Goal: Book appointment/travel/reservation

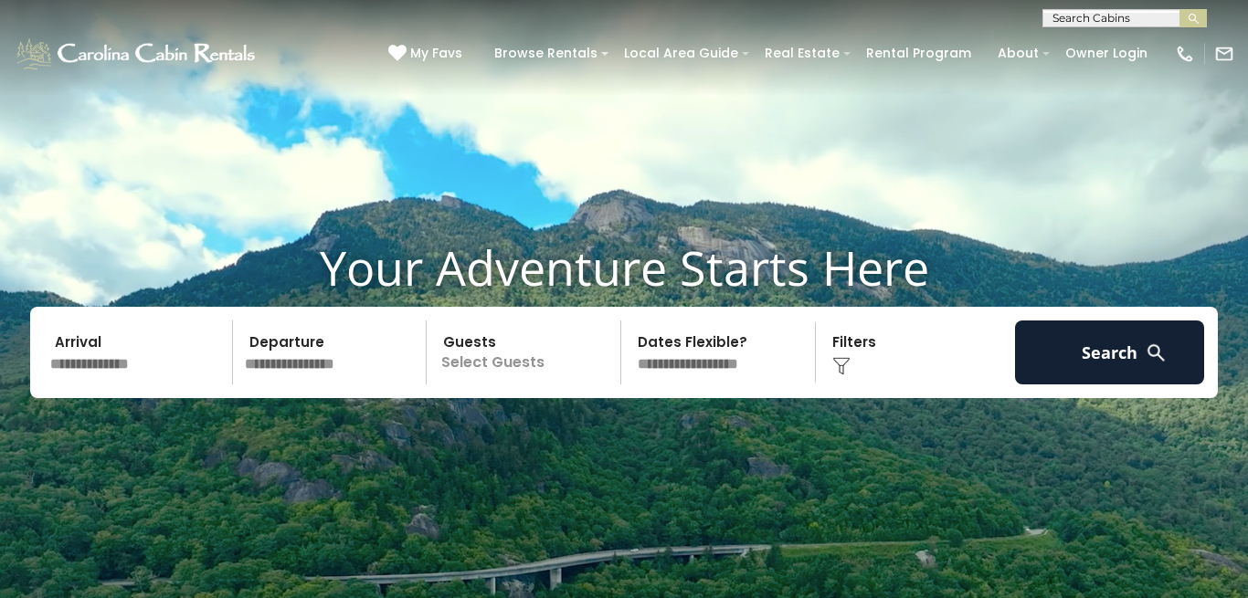
click at [136, 360] on input "text" at bounding box center [138, 353] width 189 height 64
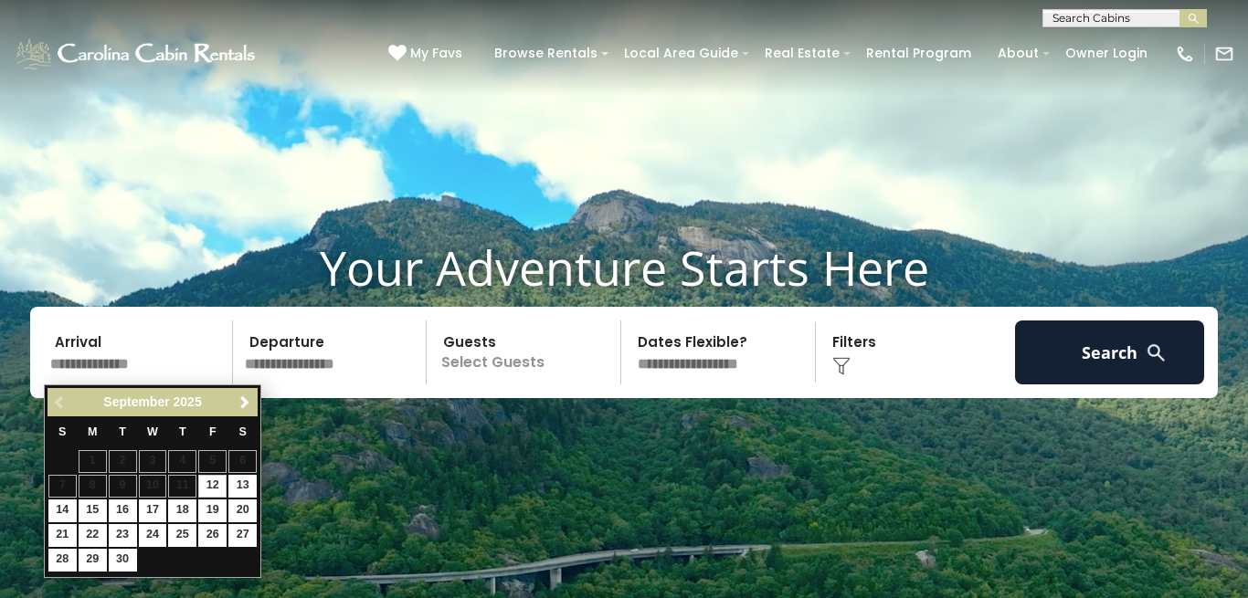
click at [128, 365] on input "text" at bounding box center [138, 353] width 189 height 64
click at [245, 404] on span "Next" at bounding box center [245, 403] width 15 height 15
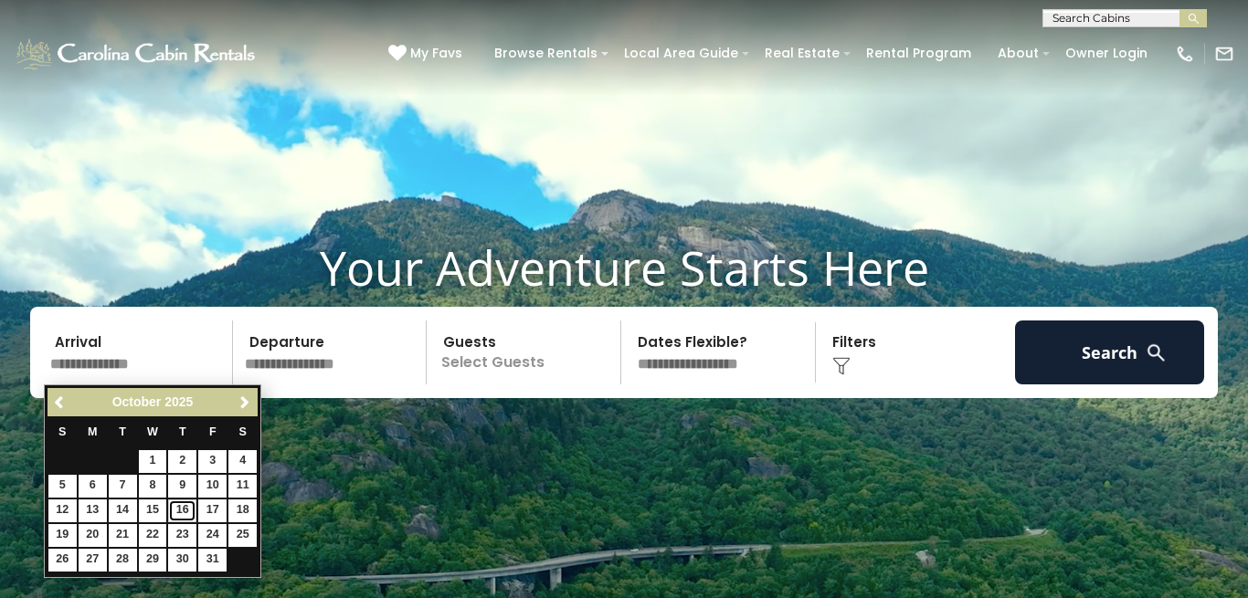
click at [177, 512] on link "16" at bounding box center [182, 511] width 28 height 23
type input "********"
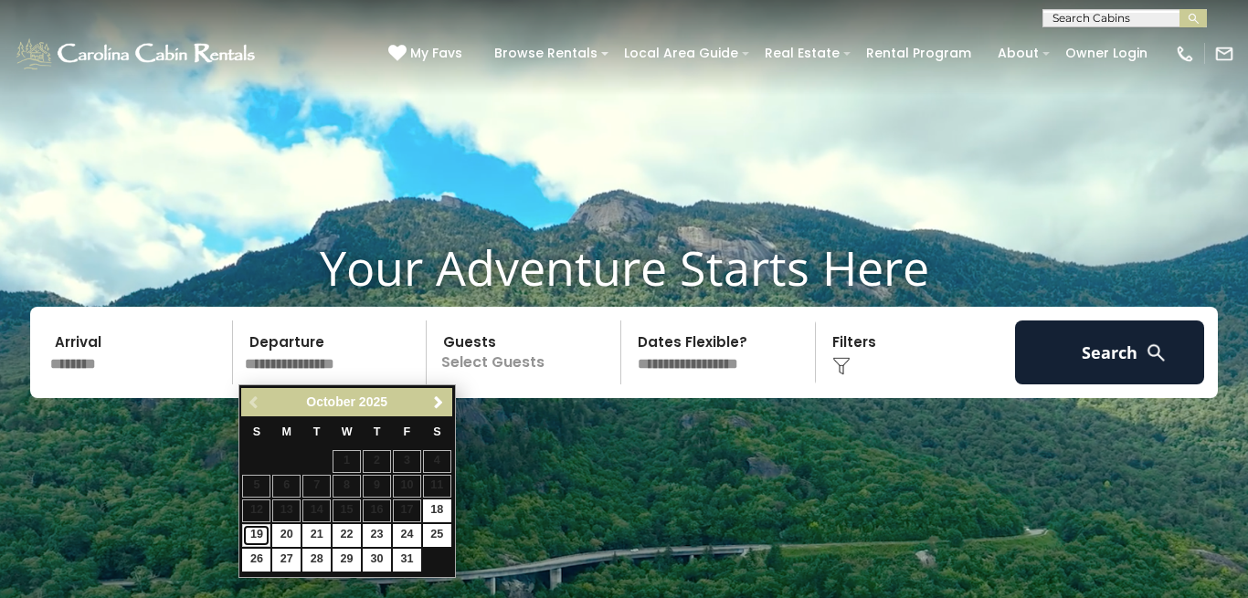
click at [251, 538] on link "19" at bounding box center [256, 535] width 28 height 23
type input "********"
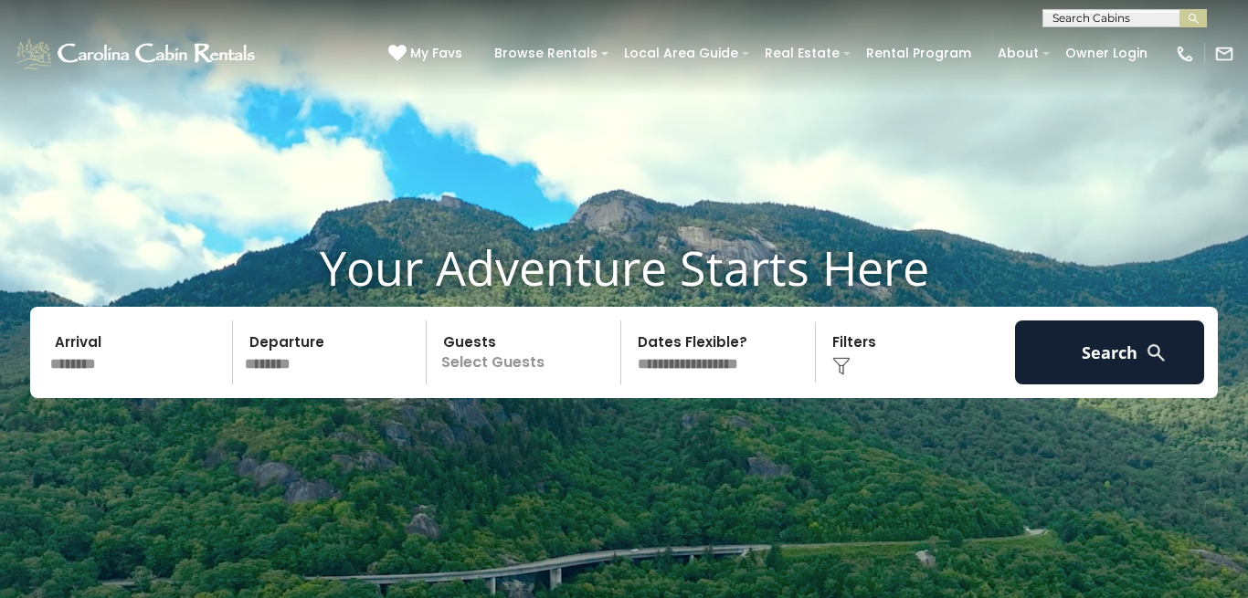
click at [501, 362] on p "Select Guests" at bounding box center [526, 353] width 188 height 64
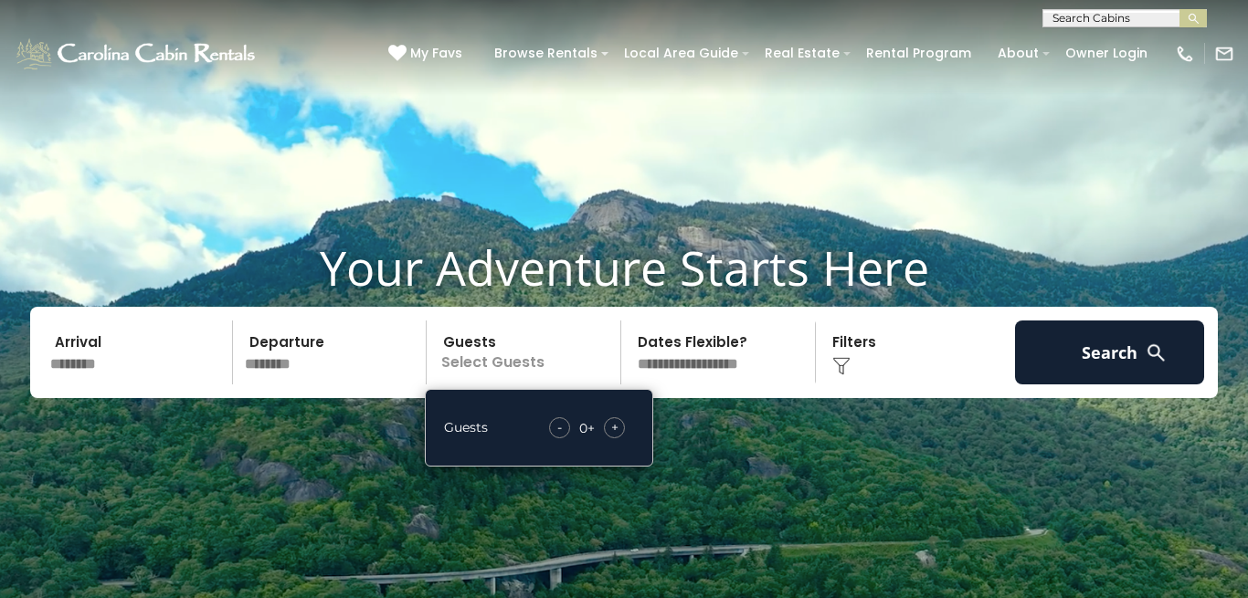
click at [619, 424] on div "+" at bounding box center [614, 428] width 21 height 21
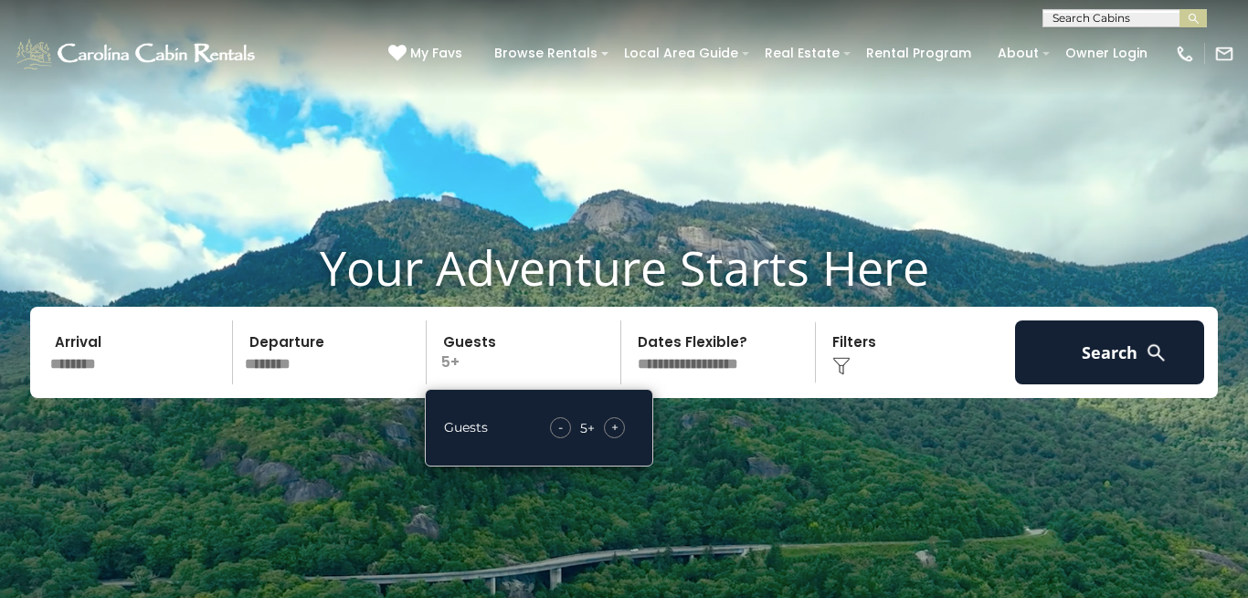
click at [619, 425] on div "+" at bounding box center [614, 428] width 21 height 21
click at [849, 356] on div "Click to Choose" at bounding box center [915, 353] width 189 height 64
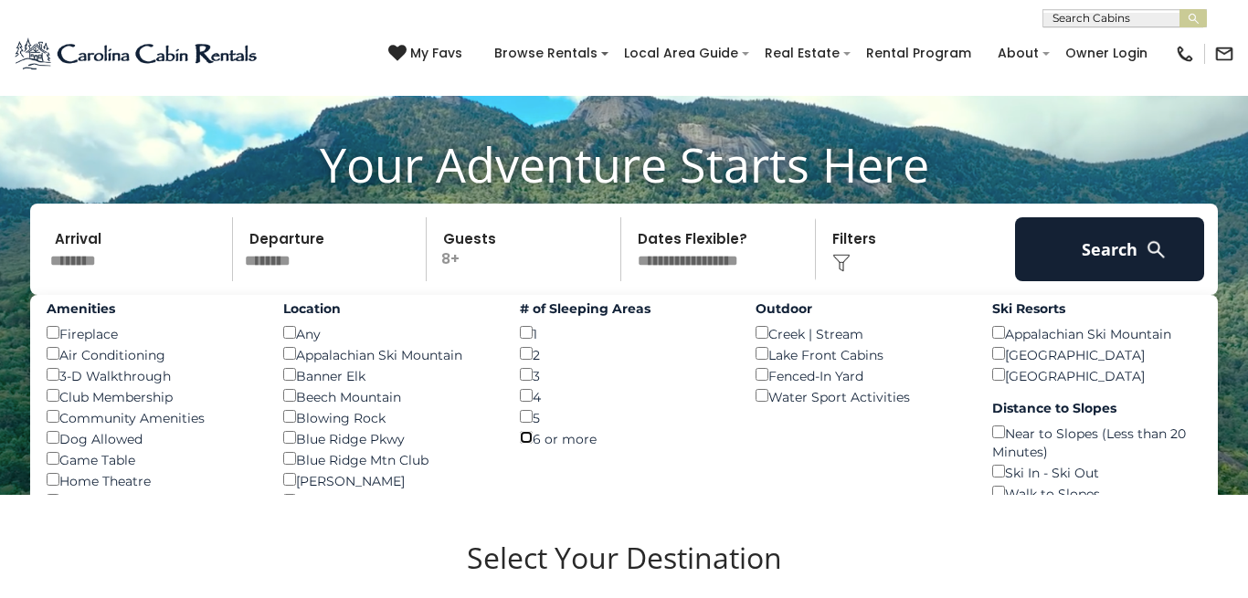
scroll to position [91, 0]
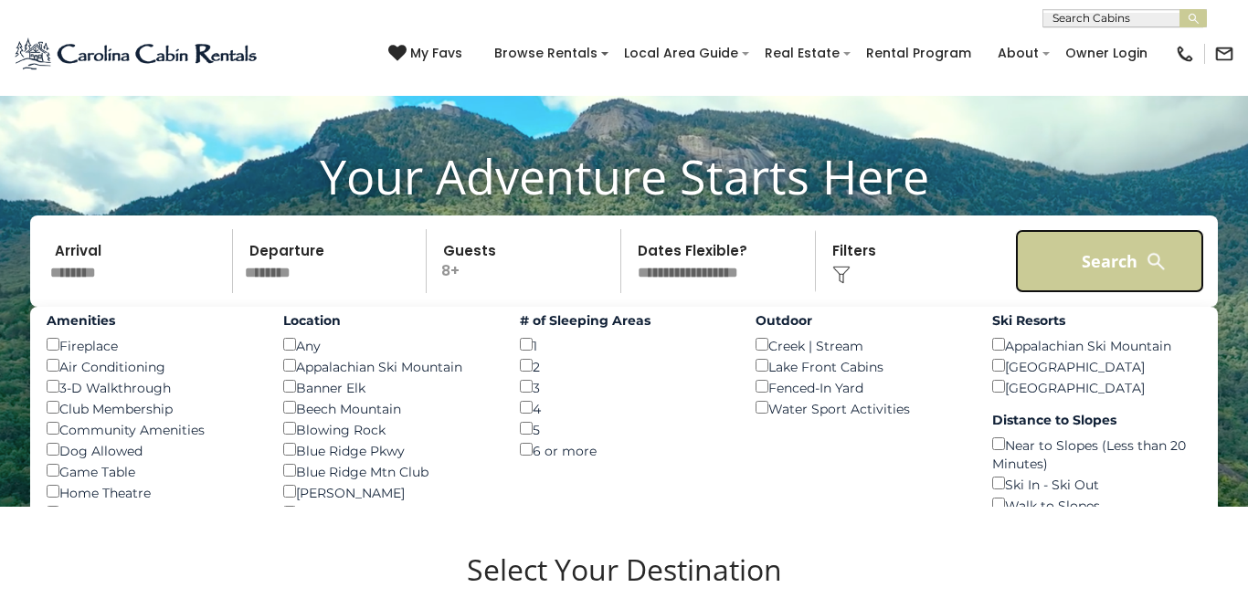
click at [1095, 255] on button "Search" at bounding box center [1109, 261] width 189 height 64
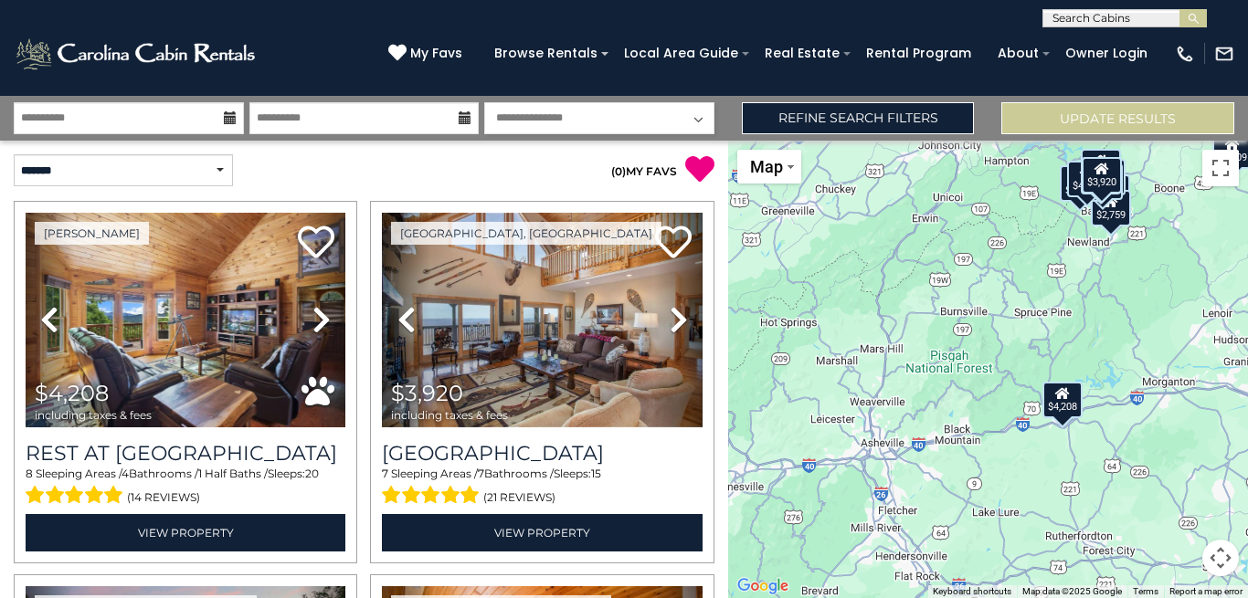
drag, startPoint x: 869, startPoint y: 493, endPoint x: 977, endPoint y: 393, distance: 146.8
click at [977, 393] on div "$4,208 $3,920 $5,766 $2,550 $2,759 $1,681 $4,759 $2,810 $2,069 $2,258 $4,013 $2…" at bounding box center [988, 370] width 520 height 458
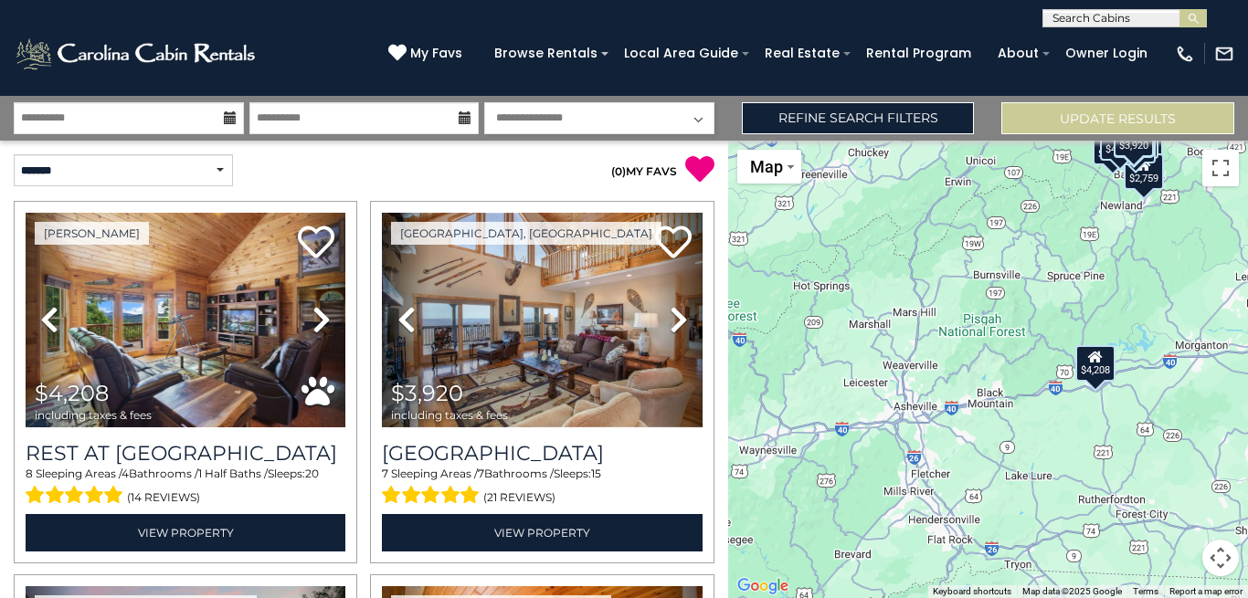
drag, startPoint x: 918, startPoint y: 421, endPoint x: 996, endPoint y: 376, distance: 89.6
click at [996, 376] on div "$4,208 $3,920 $5,766 $2,550 $2,759 $1,681 $4,759 $2,810 $2,069 $2,258 $4,013 $2…" at bounding box center [988, 370] width 520 height 458
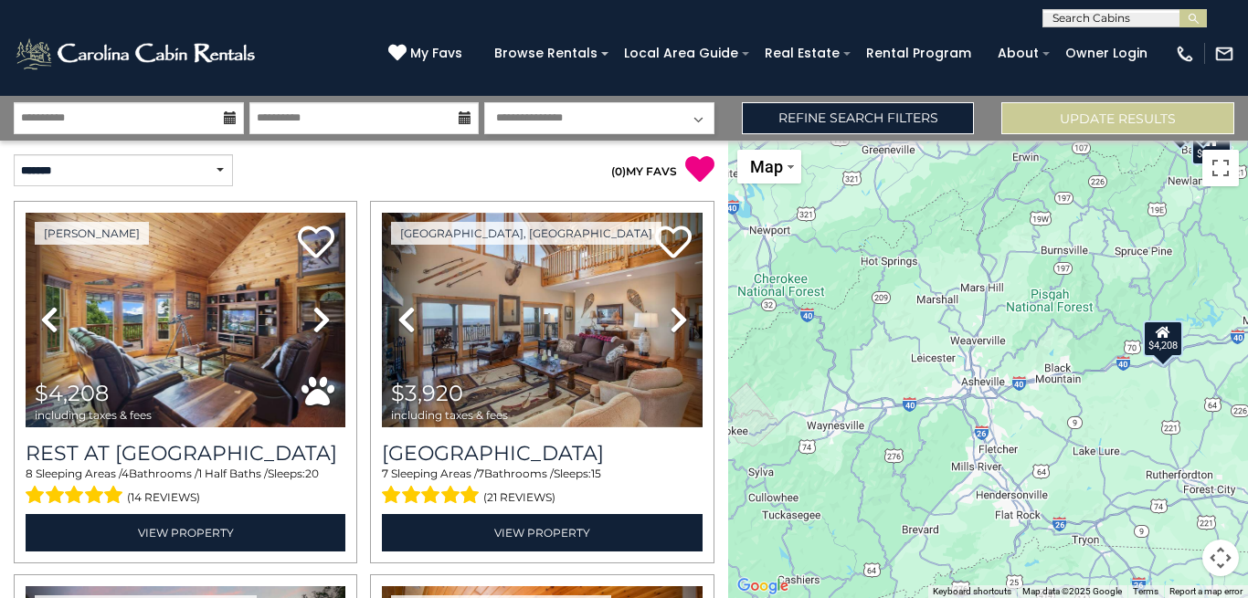
click at [1168, 347] on div "$4,208" at bounding box center [1163, 338] width 40 height 37
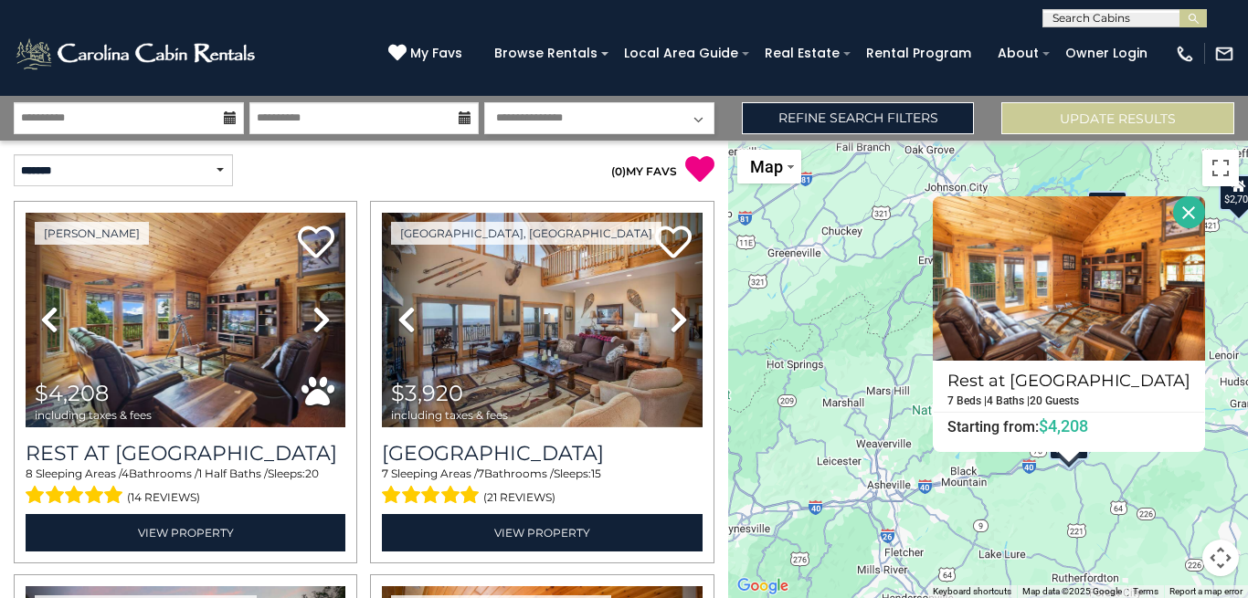
click at [1023, 507] on div "$4,208 $3,920 $5,766 $2,550 $2,759 $1,681 $4,759 $2,810 $2,069 $2,258 $4,013 $2…" at bounding box center [988, 370] width 520 height 458
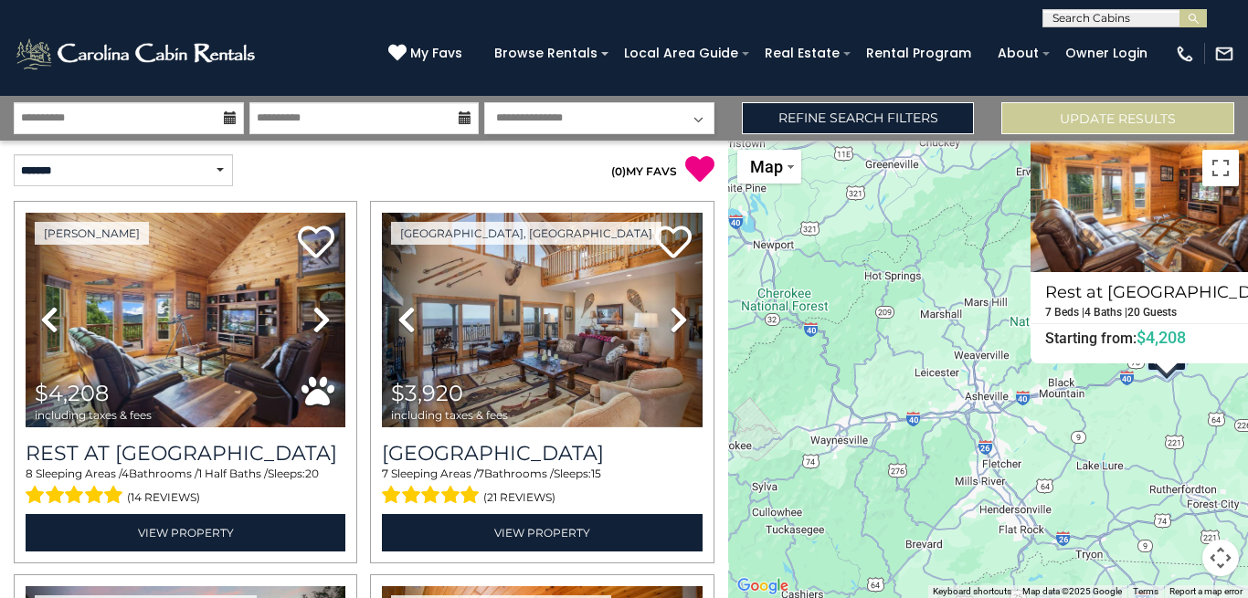
drag, startPoint x: 950, startPoint y: 513, endPoint x: 1050, endPoint y: 424, distance: 133.3
click at [1050, 424] on div "$4,208 $3,920 $5,766 $2,550 $2,759 $1,681 $4,759 $2,810 $2,069 $2,258 $4,013 $2…" at bounding box center [988, 370] width 520 height 458
